Goal: Transaction & Acquisition: Book appointment/travel/reservation

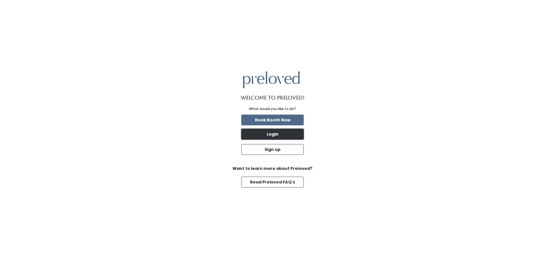
click at [269, 135] on button "Login" at bounding box center [272, 134] width 62 height 11
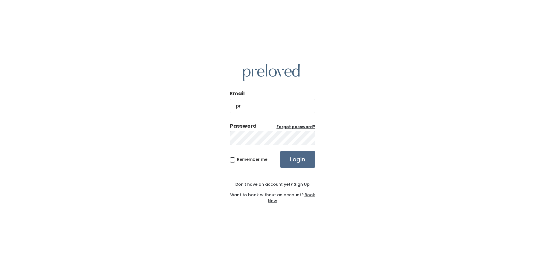
type input "[EMAIL_ADDRESS][PERSON_NAME][DOMAIN_NAME]"
click at [280, 151] on input "Login" at bounding box center [297, 159] width 35 height 17
click at [294, 73] on img at bounding box center [271, 72] width 57 height 17
click at [276, 74] on img at bounding box center [271, 72] width 57 height 17
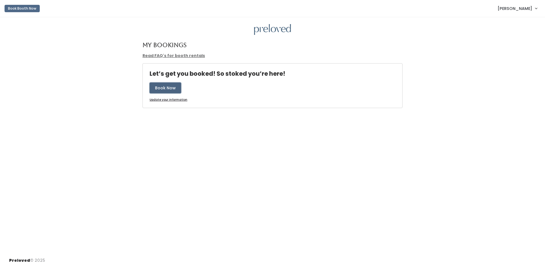
click at [166, 88] on button "Book Now" at bounding box center [166, 88] width 32 height 11
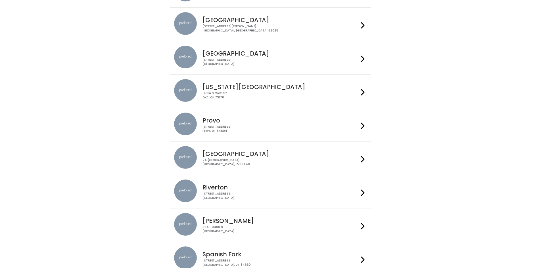
scroll to position [114, 0]
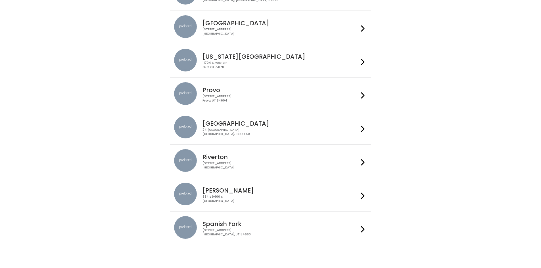
click at [364, 163] on icon at bounding box center [363, 162] width 4 height 8
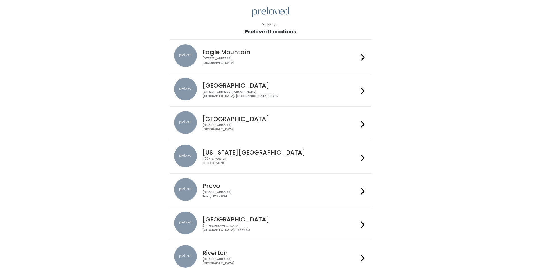
scroll to position [0, 0]
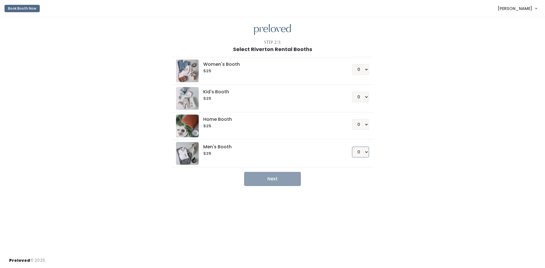
click at [369, 153] on select "0 1 2 3 4" at bounding box center [360, 152] width 17 height 11
select select "1"
click at [352, 147] on select "0 1 2 3 4" at bounding box center [360, 152] width 17 height 11
click at [276, 179] on button "Next" at bounding box center [272, 179] width 57 height 14
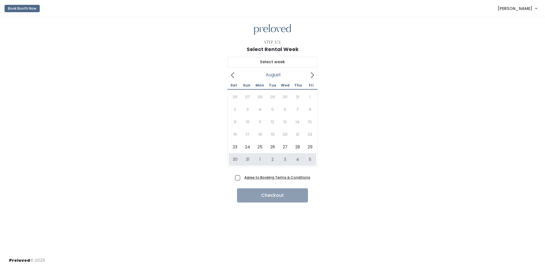
click at [242, 178] on span "Agree to Booking Terms & Conditions" at bounding box center [276, 178] width 68 height 6
click at [242, 178] on input "Agree to Booking Terms & Conditions" at bounding box center [244, 177] width 4 height 4
checkbox input "true"
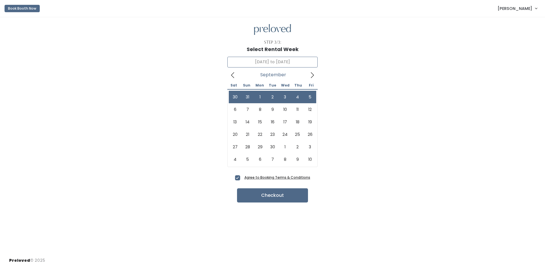
click at [313, 74] on icon at bounding box center [312, 75] width 3 height 6
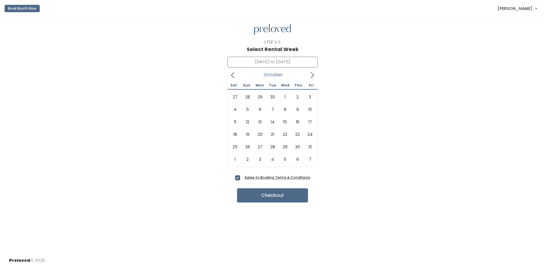
click at [233, 78] on icon at bounding box center [233, 75] width 6 height 6
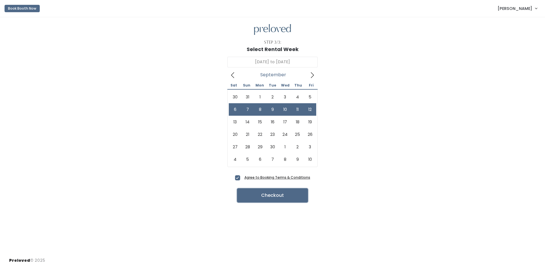
drag, startPoint x: 273, startPoint y: 194, endPoint x: 238, endPoint y: 114, distance: 87.0
click at [237, 113] on div "Step 3/3: Select Rental Week September 6 to September 12 September 2025 Sat Sun…" at bounding box center [272, 135] width 545 height 236
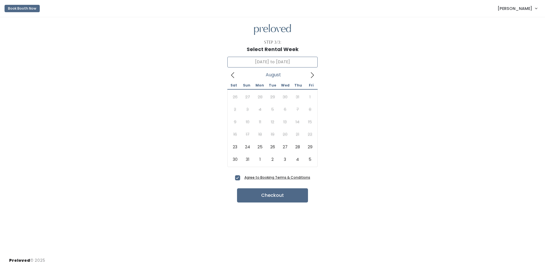
click at [231, 73] on icon at bounding box center [233, 75] width 6 height 6
type input "August 23 to August 29"
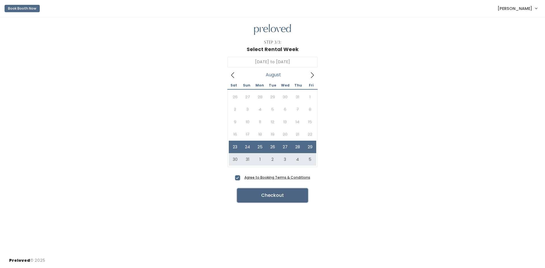
click at [275, 197] on button "Checkout" at bounding box center [272, 196] width 71 height 14
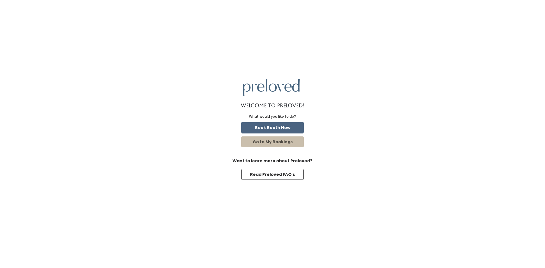
click at [275, 128] on button "Book Booth Now" at bounding box center [272, 127] width 62 height 11
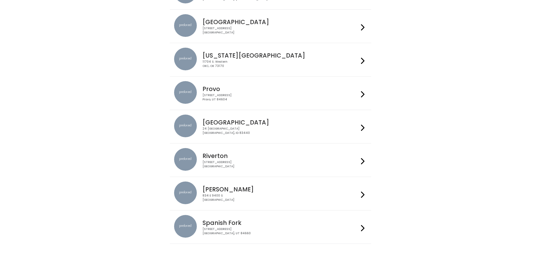
scroll to position [128, 0]
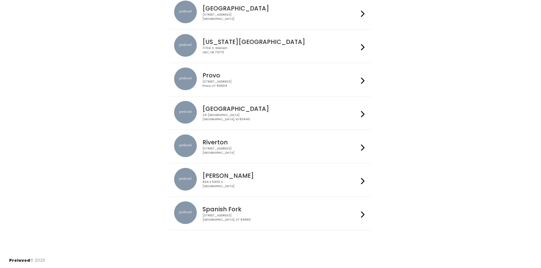
click at [362, 149] on icon at bounding box center [363, 148] width 4 height 8
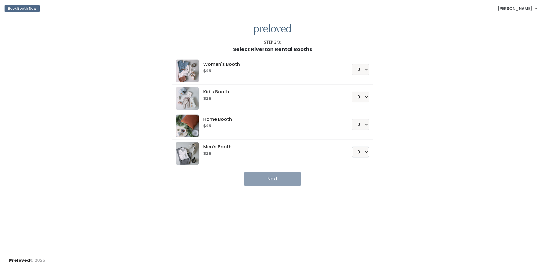
click at [367, 153] on select "0 1 2 3 4" at bounding box center [360, 152] width 17 height 11
select select "1"
click at [352, 147] on select "0 1 2 3 4" at bounding box center [360, 152] width 17 height 11
click at [272, 179] on button "Next" at bounding box center [272, 179] width 57 height 14
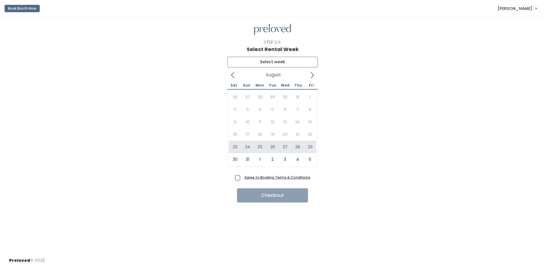
type input "[DATE] to [DATE]"
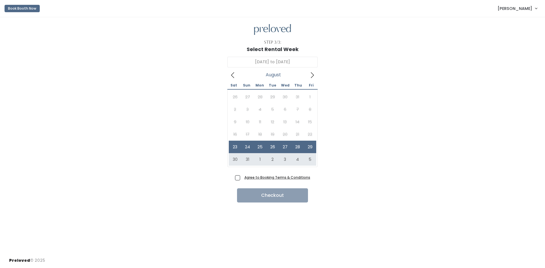
click at [242, 180] on span "Agree to Booking Terms & Conditions" at bounding box center [276, 178] width 68 height 6
click at [242, 178] on input "Agree to Booking Terms & Conditions" at bounding box center [244, 177] width 4 height 4
checkbox input "true"
click at [272, 196] on button "Checkout" at bounding box center [272, 196] width 71 height 14
